Goal: Task Accomplishment & Management: Complete application form

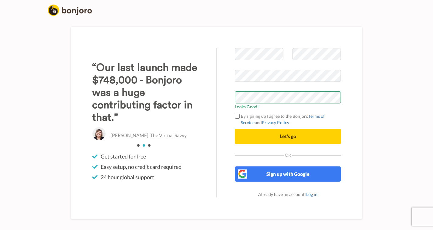
click at [285, 139] on span "Let's go" at bounding box center [288, 136] width 16 height 6
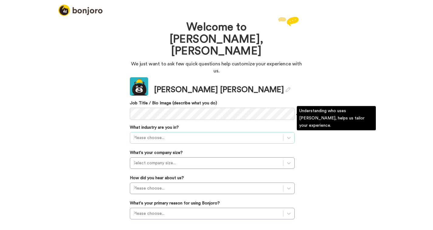
click at [207, 134] on div at bounding box center [206, 137] width 147 height 7
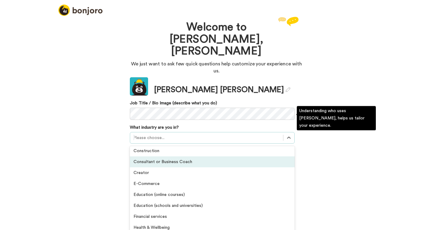
scroll to position [37, 0]
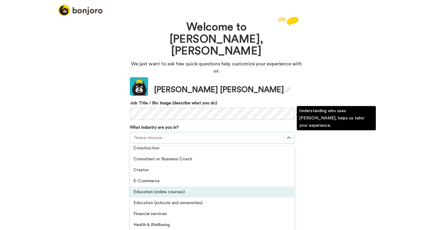
click at [176, 187] on div "Education (online courses)" at bounding box center [212, 192] width 165 height 11
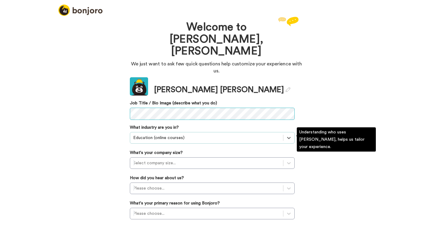
scroll to position [5, 0]
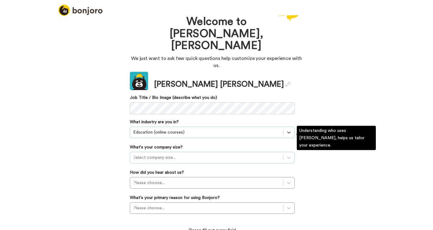
click at [189, 154] on div at bounding box center [206, 157] width 147 height 7
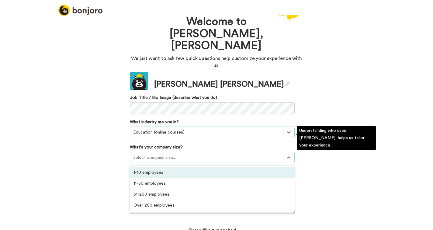
click at [185, 167] on div "1-10 employees" at bounding box center [212, 172] width 165 height 11
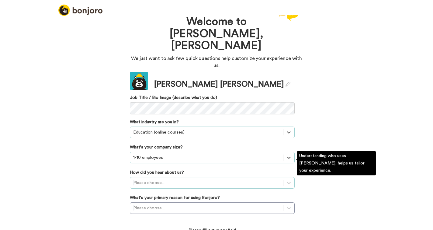
click at [180, 177] on div "Please choose..." at bounding box center [212, 183] width 165 height 12
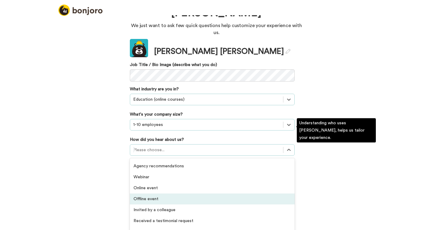
scroll to position [130, 0]
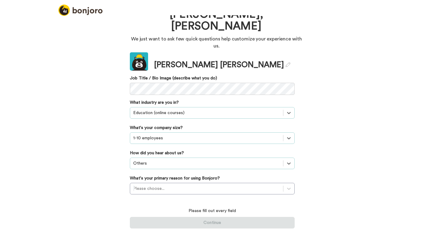
scroll to position [5, 0]
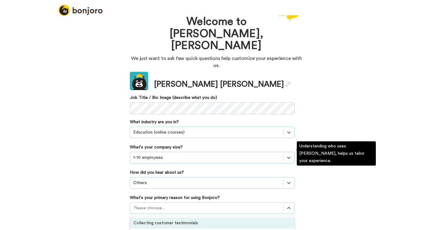
click at [169, 202] on div "option Collecting customer testimonials focused, 1 of 6. 6 results available. U…" at bounding box center [212, 208] width 165 height 12
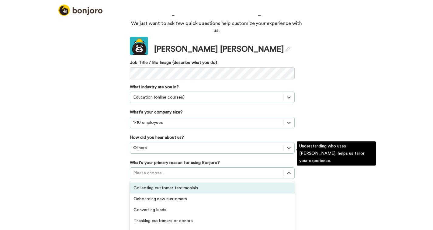
click at [205, 183] on div "Collecting customer testimonials" at bounding box center [212, 188] width 165 height 11
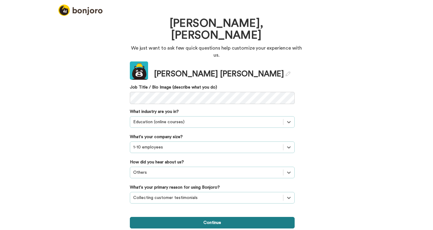
click at [218, 217] on button "Continue" at bounding box center [212, 223] width 165 height 12
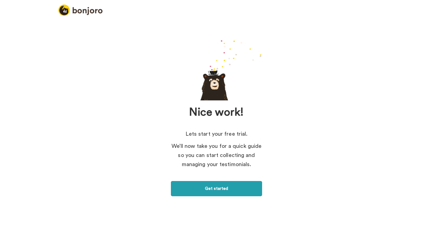
click at [232, 190] on link "Get started" at bounding box center [216, 188] width 91 height 15
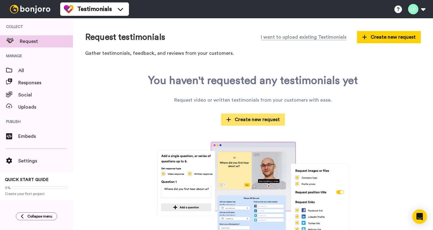
click at [229, 120] on icon at bounding box center [228, 119] width 5 height 5
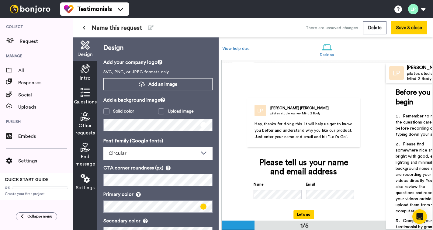
scroll to position [0, 0]
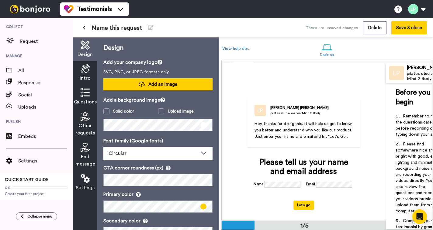
click at [156, 86] on span "Add an image" at bounding box center [162, 84] width 29 height 6
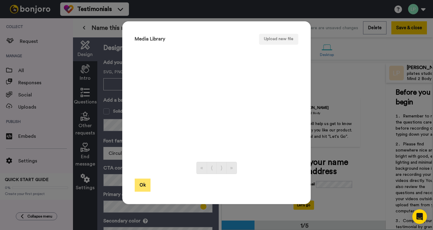
click at [147, 181] on button "Ok" at bounding box center [143, 185] width 16 height 13
